Goal: Information Seeking & Learning: Learn about a topic

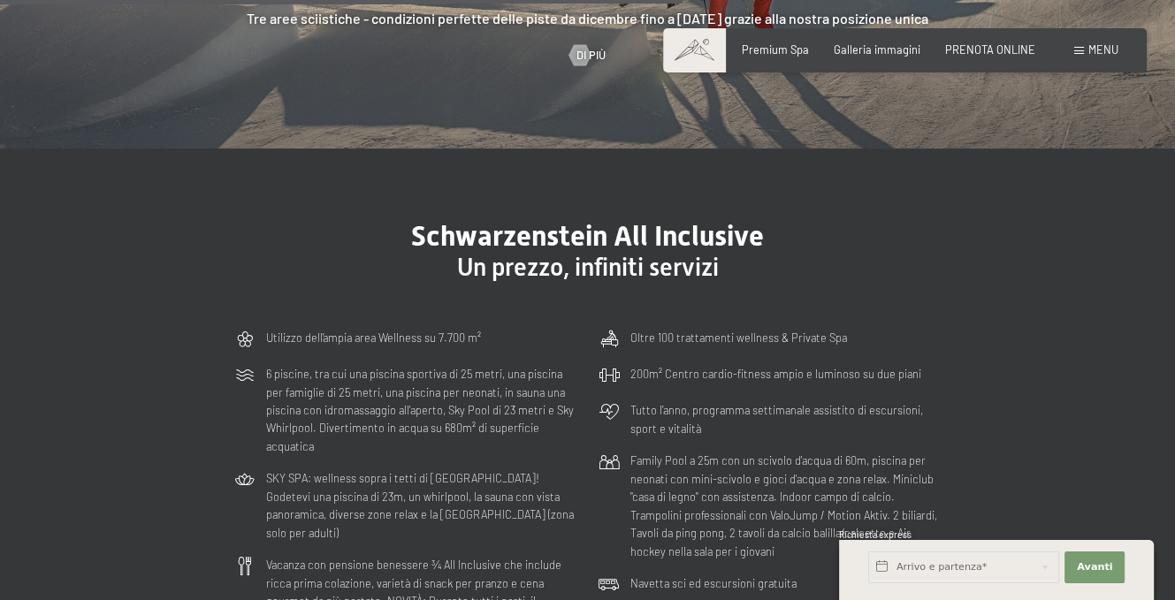
scroll to position [3889, 0]
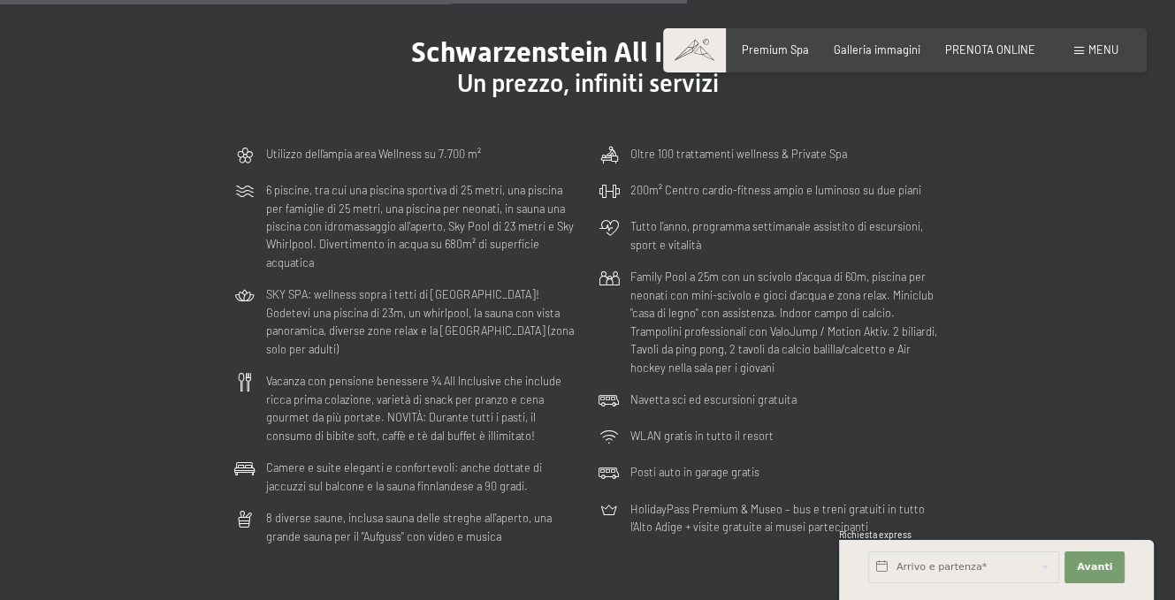
click at [339, 188] on p "6 piscine, tra cui una piscina sportiva di 25 metri, una piscina per famiglie d…" at bounding box center [421, 226] width 311 height 90
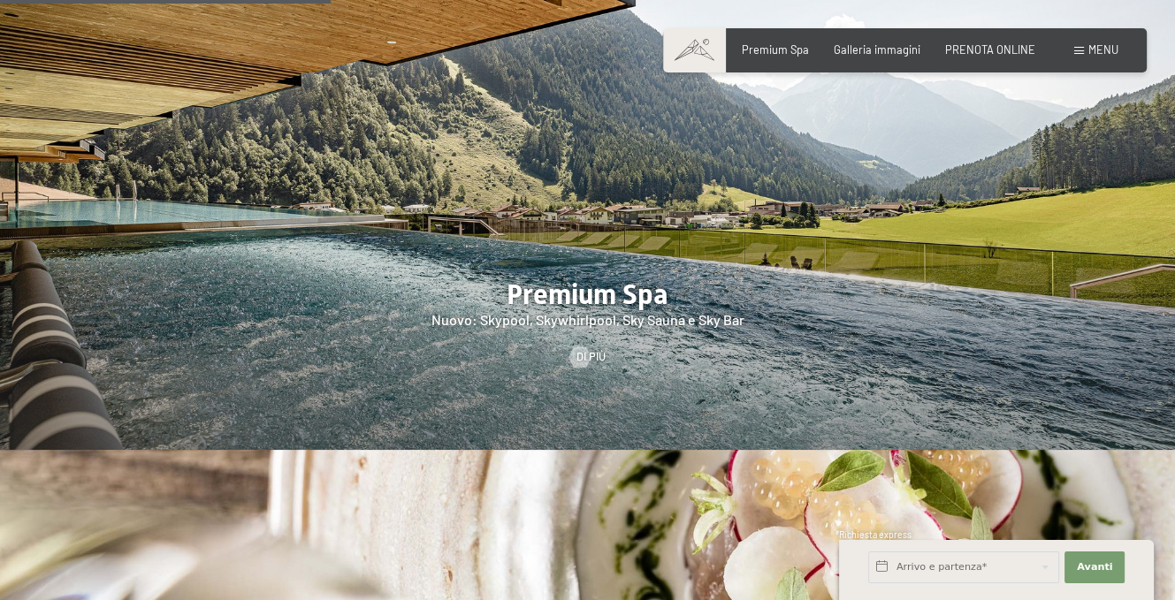
scroll to position [1856, 0]
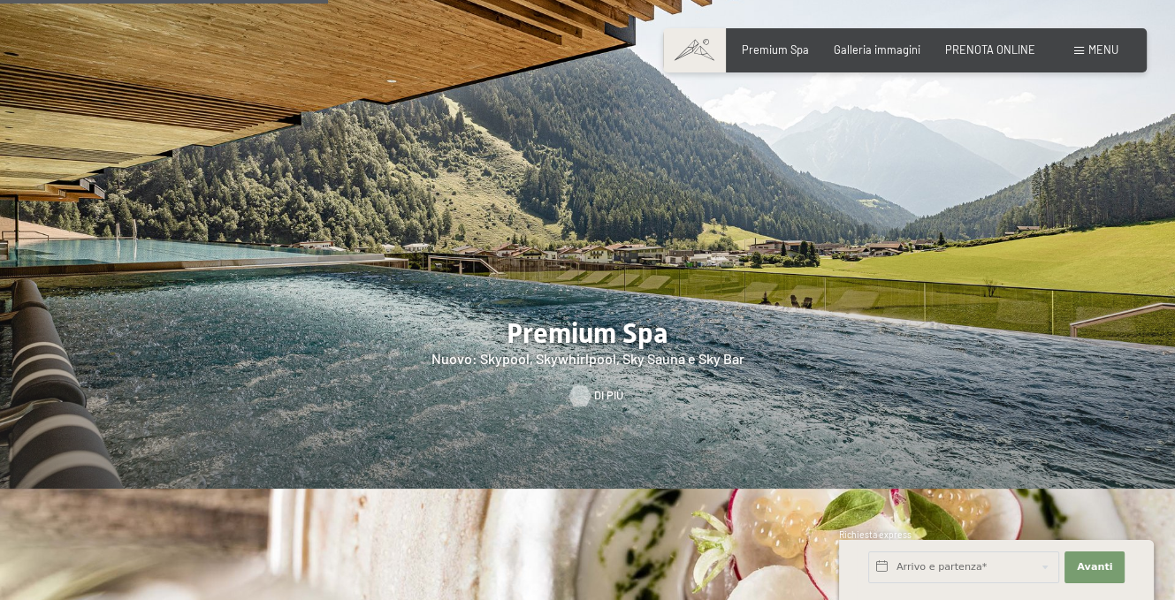
click at [601, 388] on span "Di più" at bounding box center [608, 396] width 29 height 16
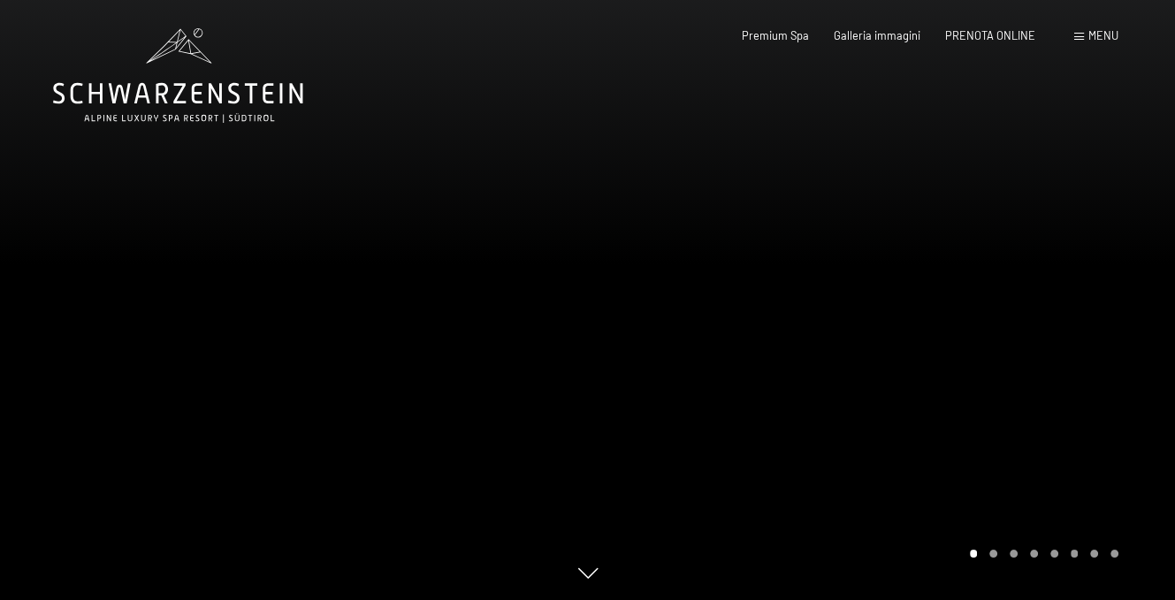
click at [1022, 300] on div at bounding box center [882, 300] width 588 height 600
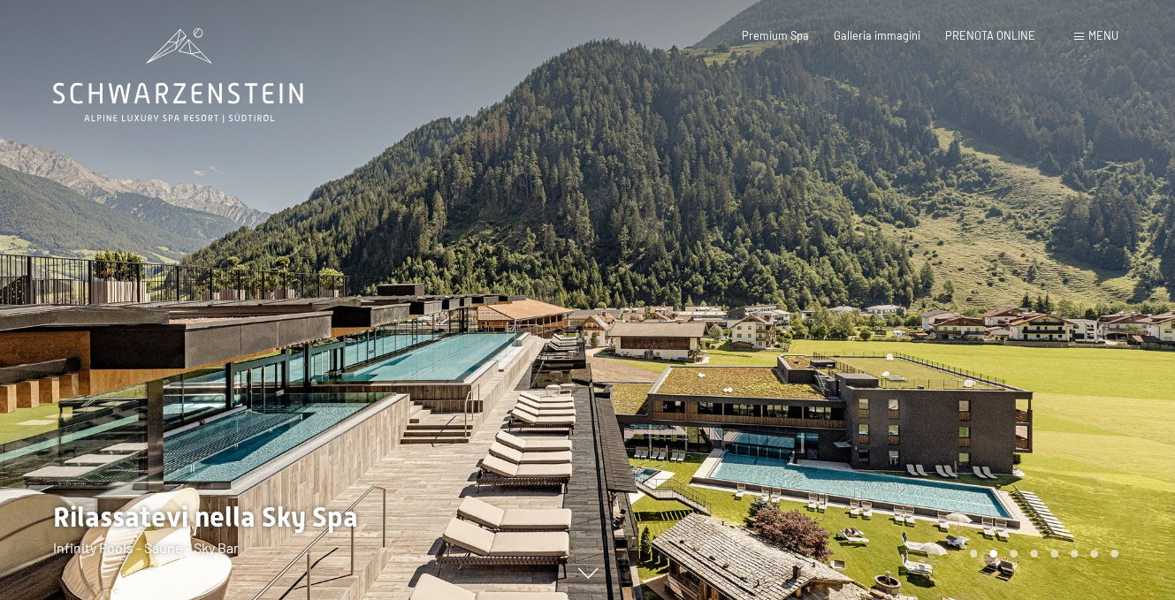
click at [1022, 300] on div at bounding box center [882, 300] width 588 height 600
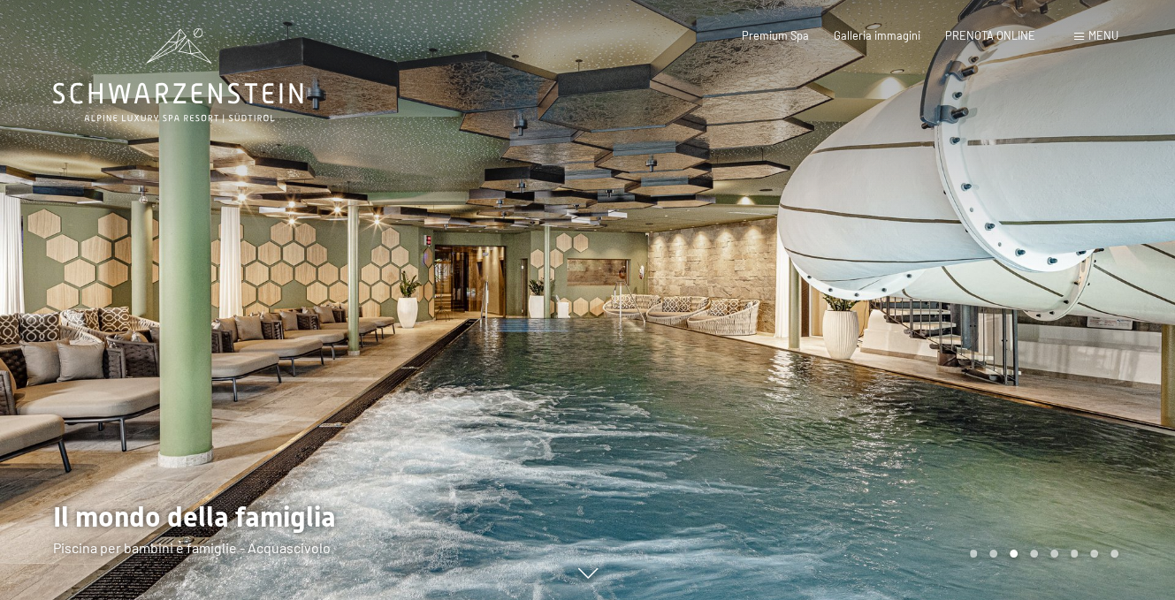
click at [1022, 300] on div at bounding box center [882, 300] width 588 height 600
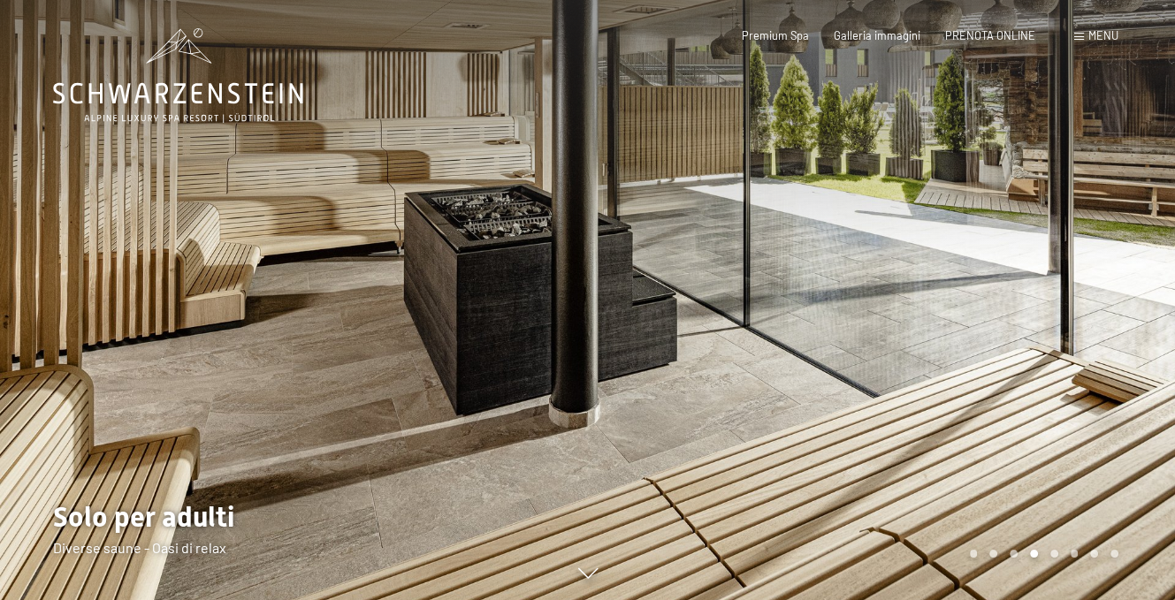
click at [1022, 300] on div at bounding box center [882, 300] width 588 height 600
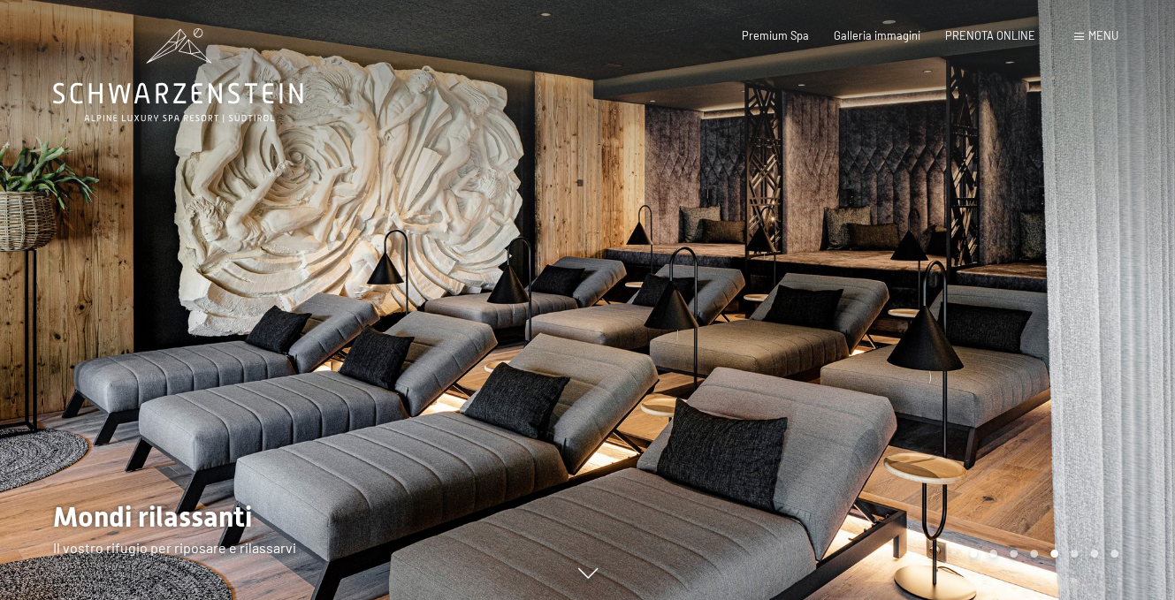
click at [1022, 300] on div at bounding box center [882, 300] width 588 height 600
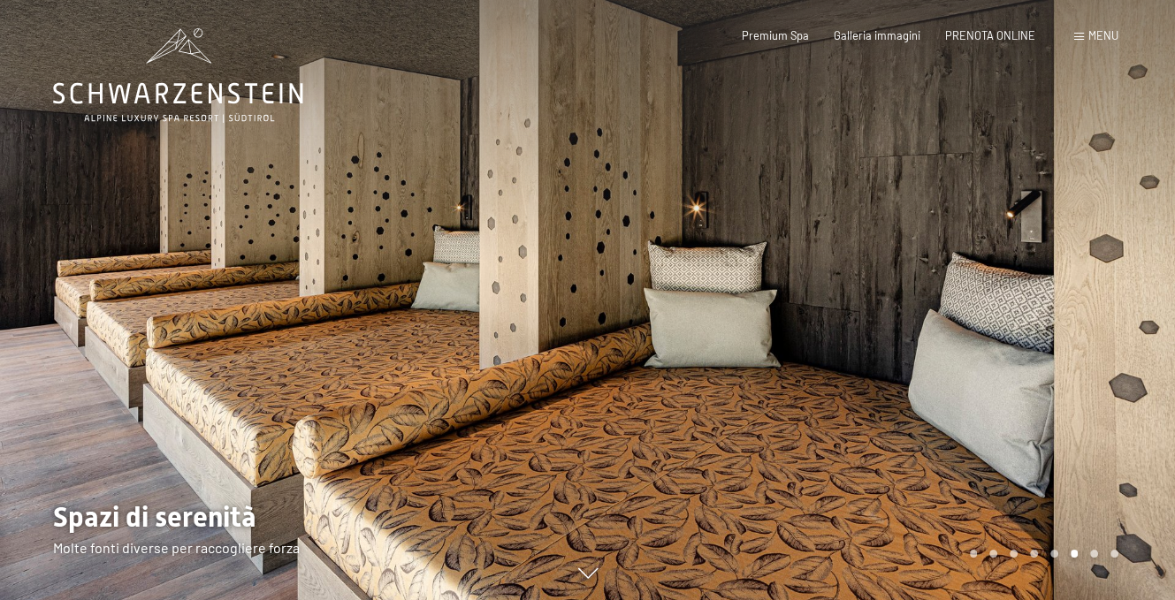
click at [1022, 300] on div at bounding box center [882, 300] width 588 height 600
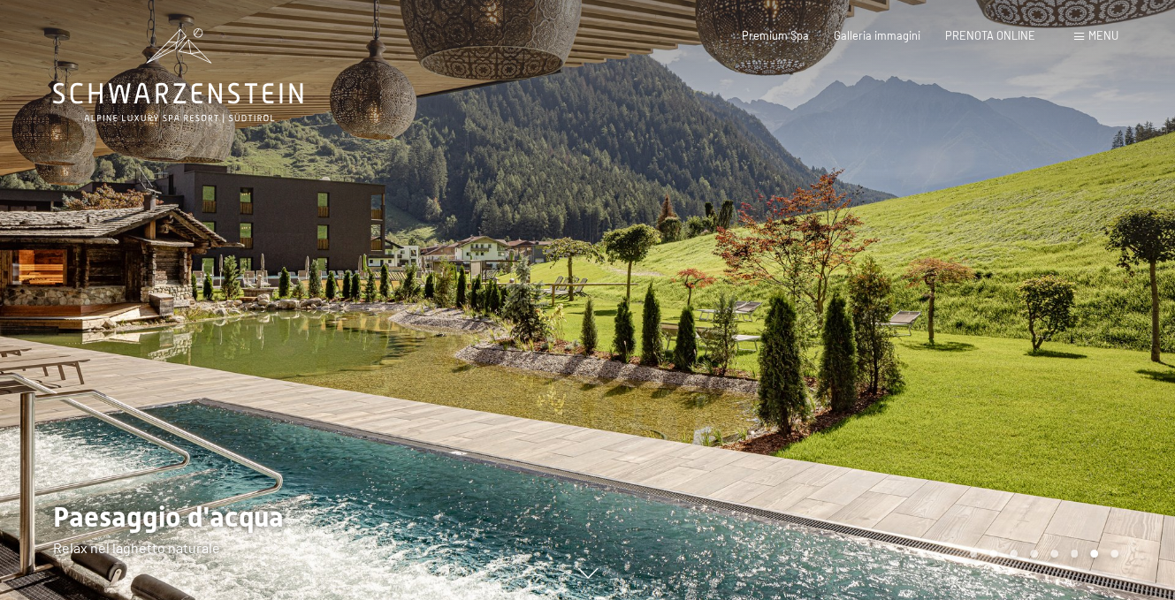
click at [1022, 300] on div at bounding box center [882, 300] width 588 height 600
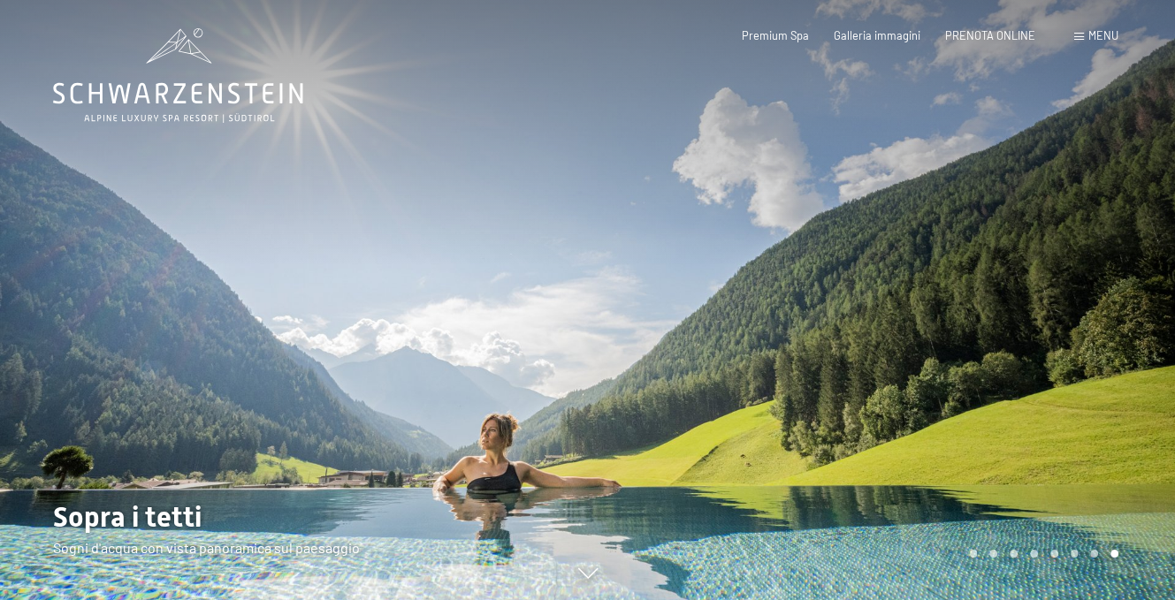
click at [1022, 300] on div at bounding box center [882, 300] width 588 height 600
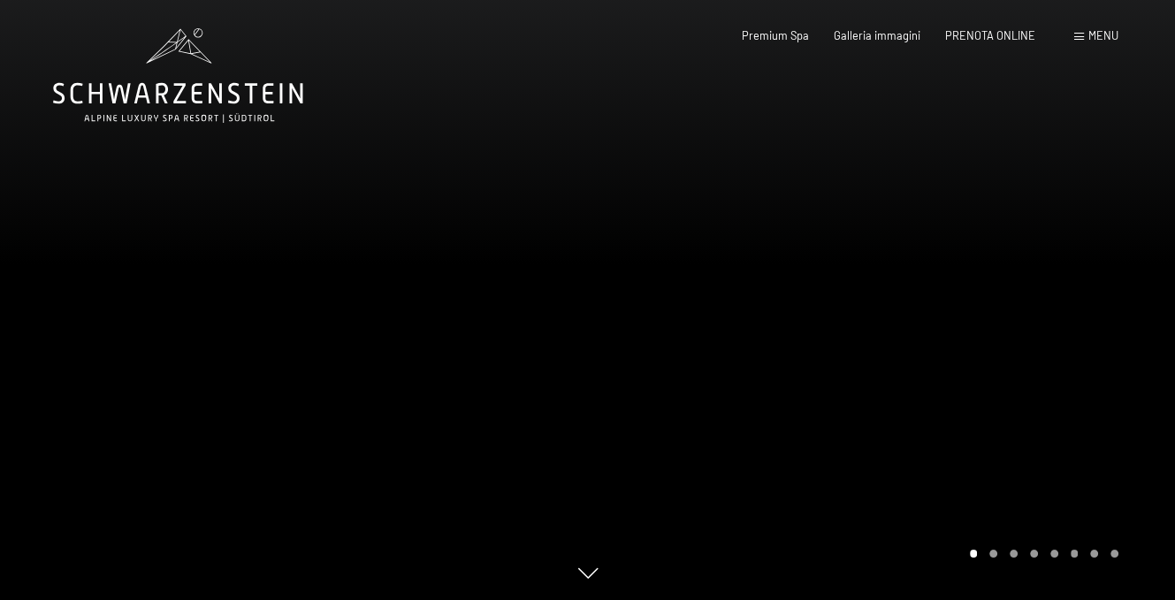
click at [1022, 300] on div at bounding box center [882, 300] width 588 height 600
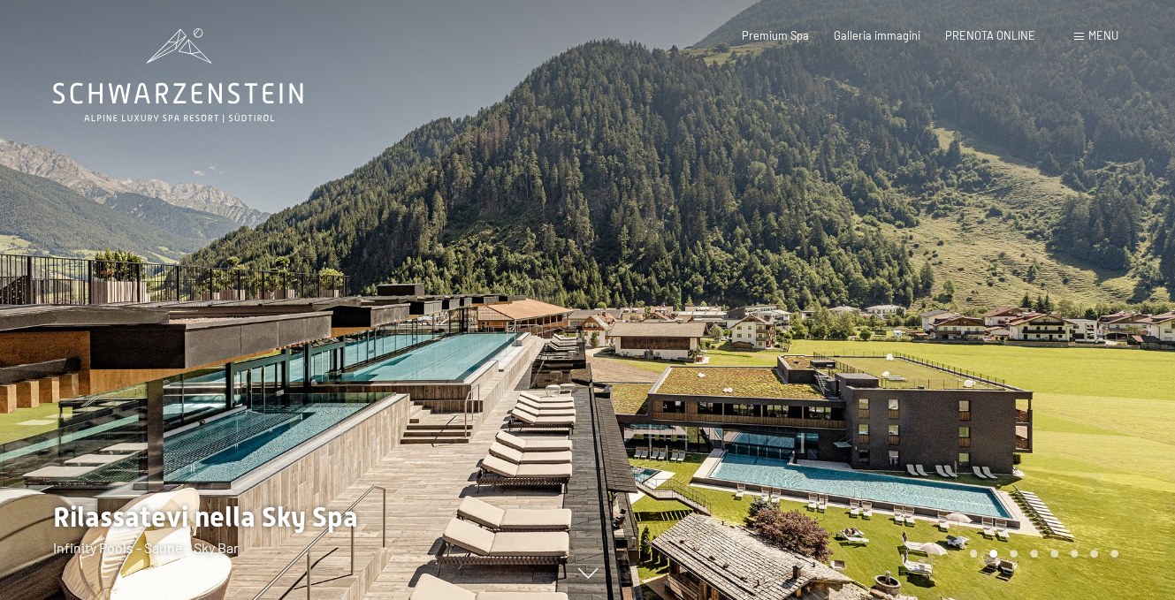
click at [1022, 300] on div at bounding box center [882, 300] width 588 height 600
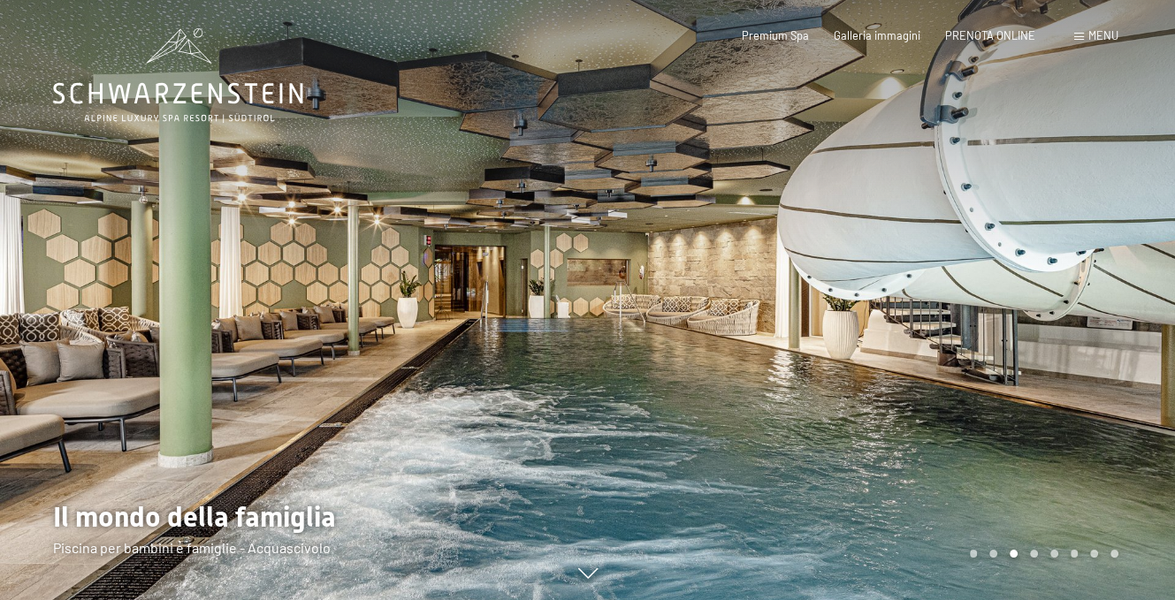
click at [1022, 300] on div at bounding box center [882, 300] width 588 height 600
